Goal: Task Accomplishment & Management: Manage account settings

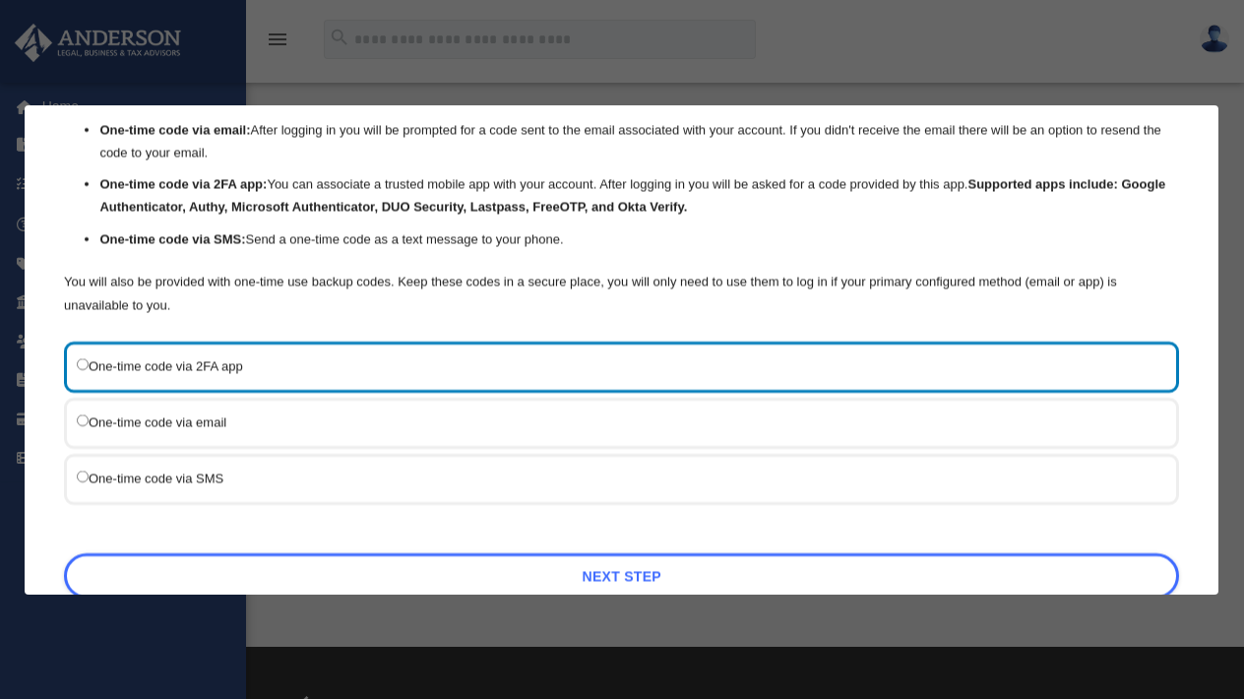
scroll to position [98, 0]
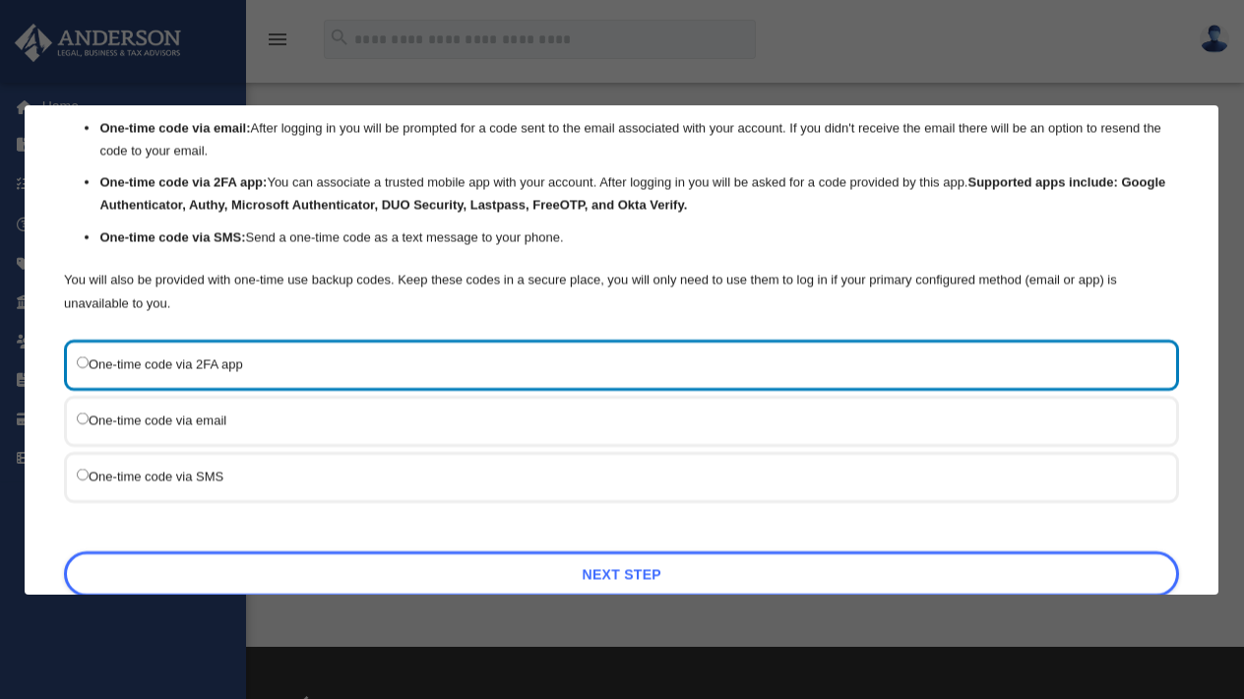
click at [262, 411] on label "One-time code via email" at bounding box center [612, 420] width 1070 height 24
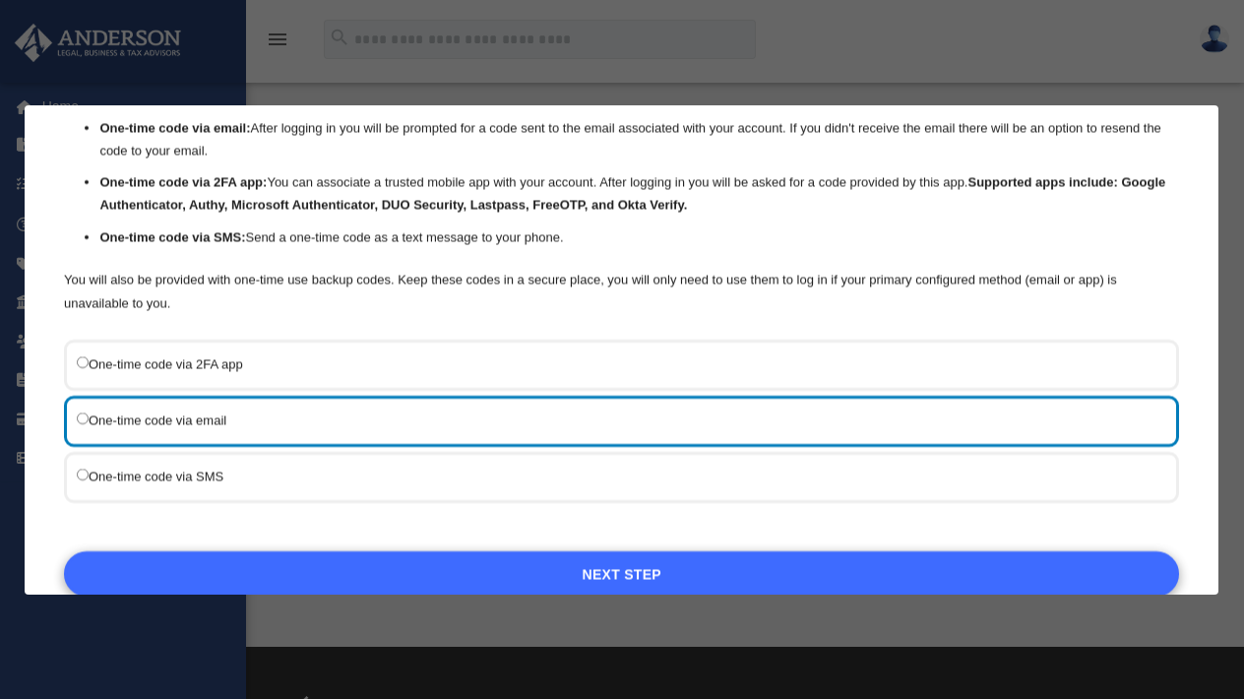
click at [314, 572] on link "Next Step" at bounding box center [621, 573] width 1115 height 45
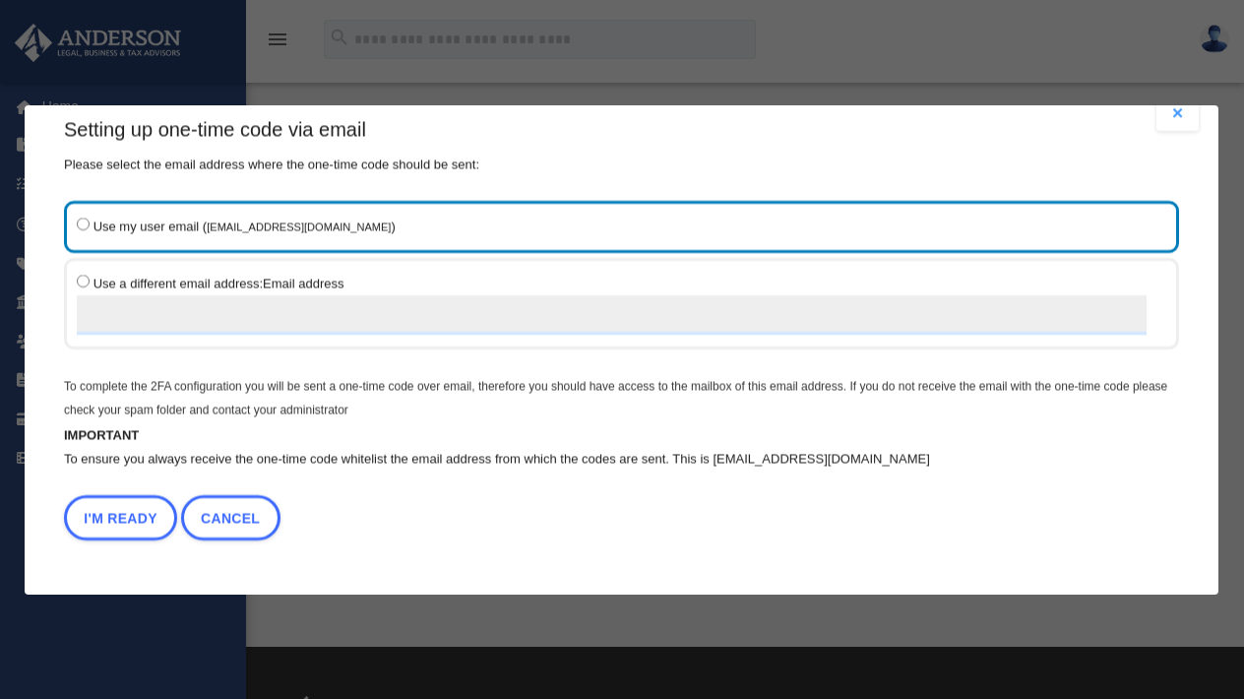
scroll to position [31, 0]
click at [124, 314] on input "Use a different email address: Email address" at bounding box center [612, 314] width 1070 height 39
click at [108, 513] on button "I'm Ready" at bounding box center [120, 517] width 113 height 45
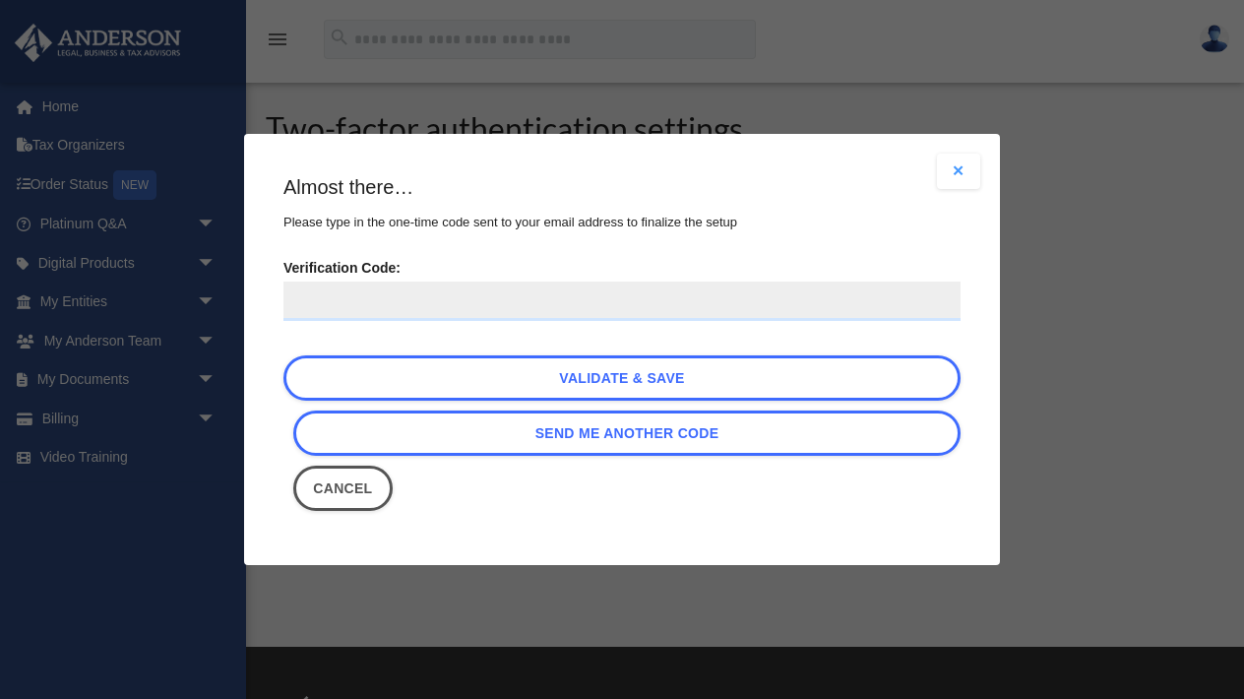
scroll to position [0, 0]
type input "******"
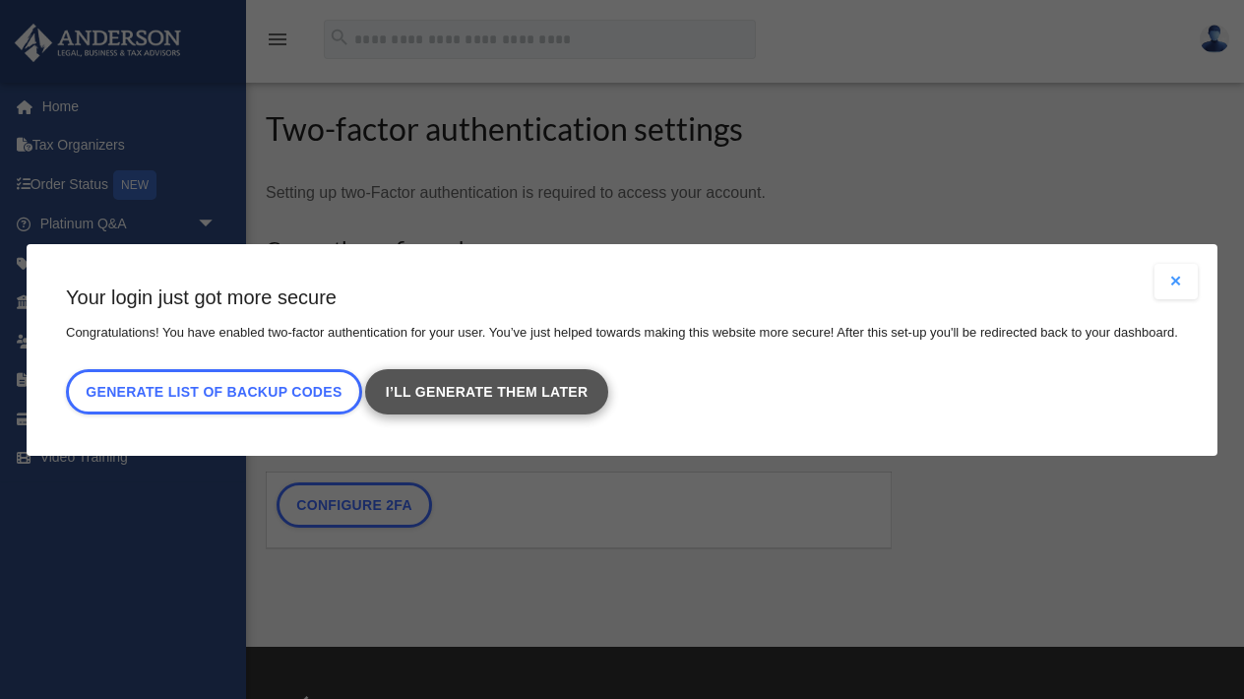
click at [410, 396] on link "I’ll generate them later" at bounding box center [487, 391] width 242 height 45
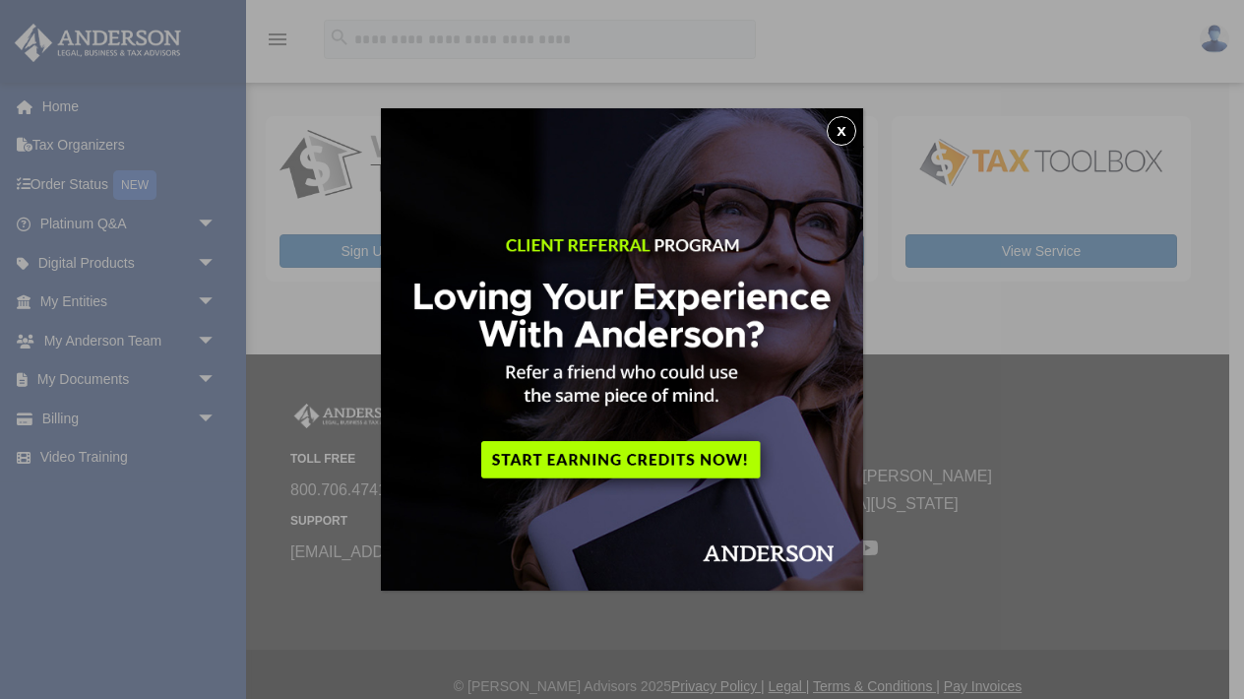
click at [843, 129] on button "x" at bounding box center [842, 131] width 30 height 30
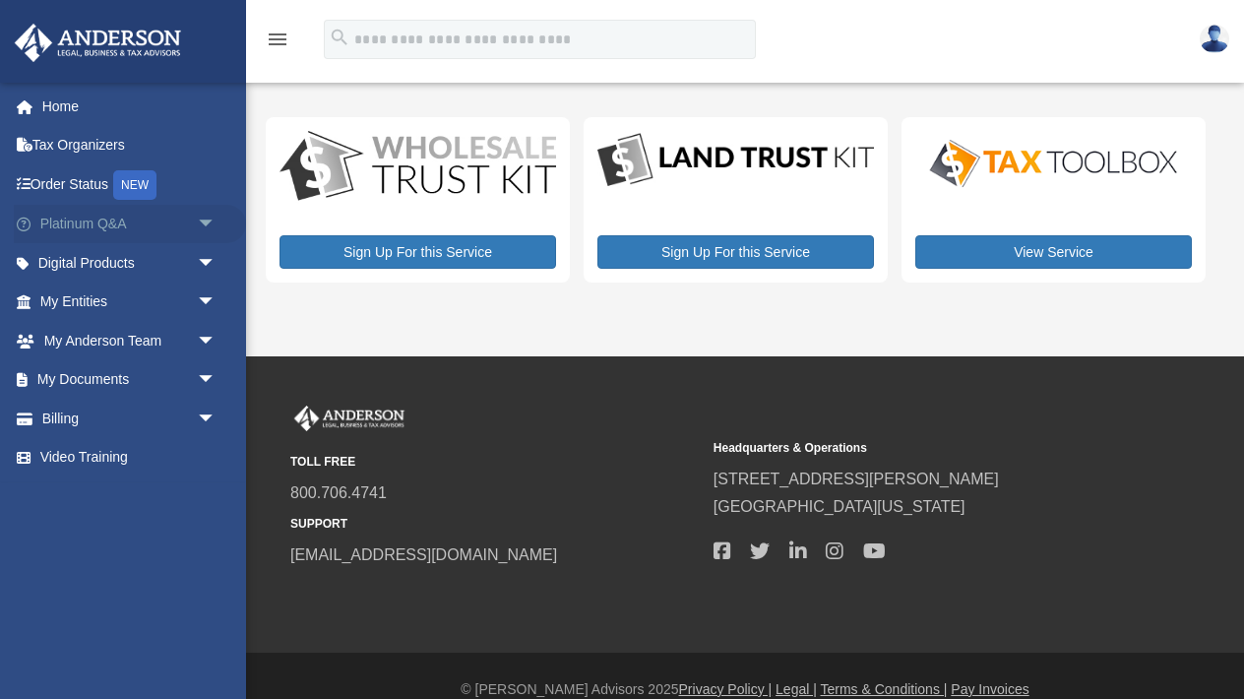
click at [85, 220] on link "Platinum Q&A arrow_drop_down" at bounding box center [130, 224] width 232 height 39
click at [206, 221] on span "arrow_drop_down" at bounding box center [216, 225] width 39 height 40
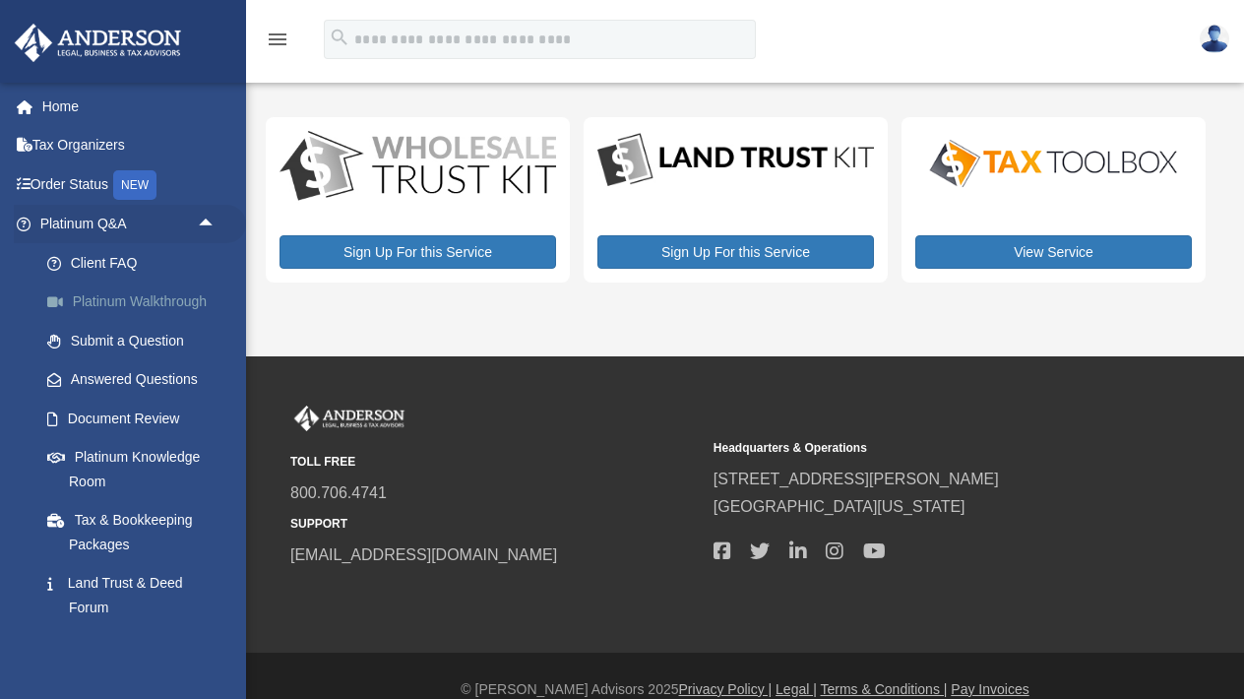
click at [158, 293] on link "Platinum Walkthrough" at bounding box center [137, 301] width 218 height 39
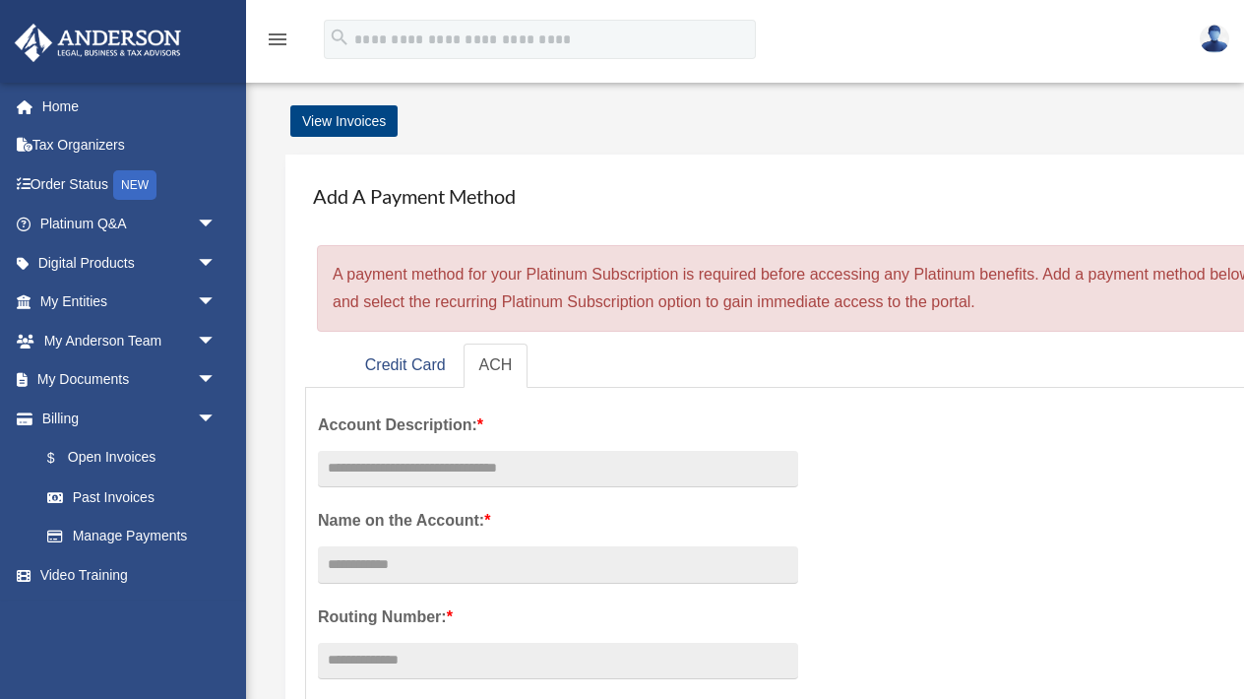
click at [1216, 41] on img at bounding box center [1215, 39] width 30 height 29
click at [877, 135] on div "Add A Payment Method × A payment method for your Platinum Subscription is requi…" at bounding box center [841, 654] width 1151 height 1039
click at [44, 104] on link "Home" at bounding box center [130, 106] width 232 height 39
click at [212, 218] on span "arrow_drop_down" at bounding box center [216, 225] width 39 height 40
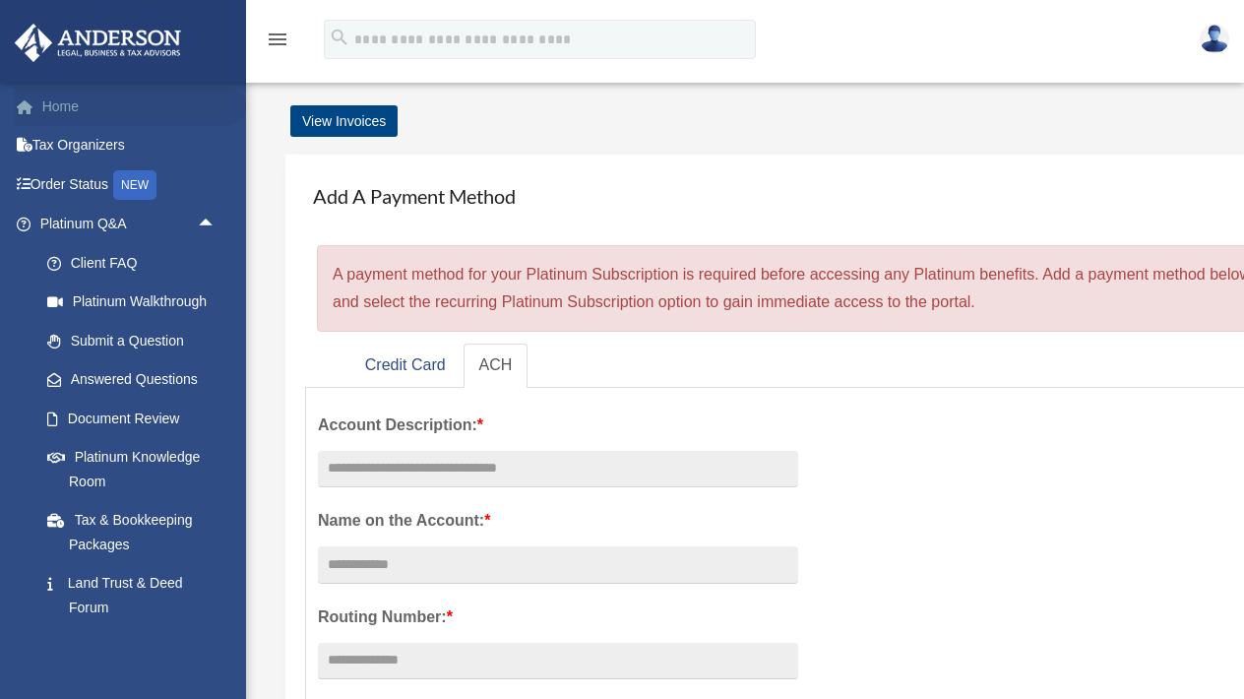
click at [71, 104] on link "Home" at bounding box center [130, 106] width 232 height 39
